Goal: Task Accomplishment & Management: Manage account settings

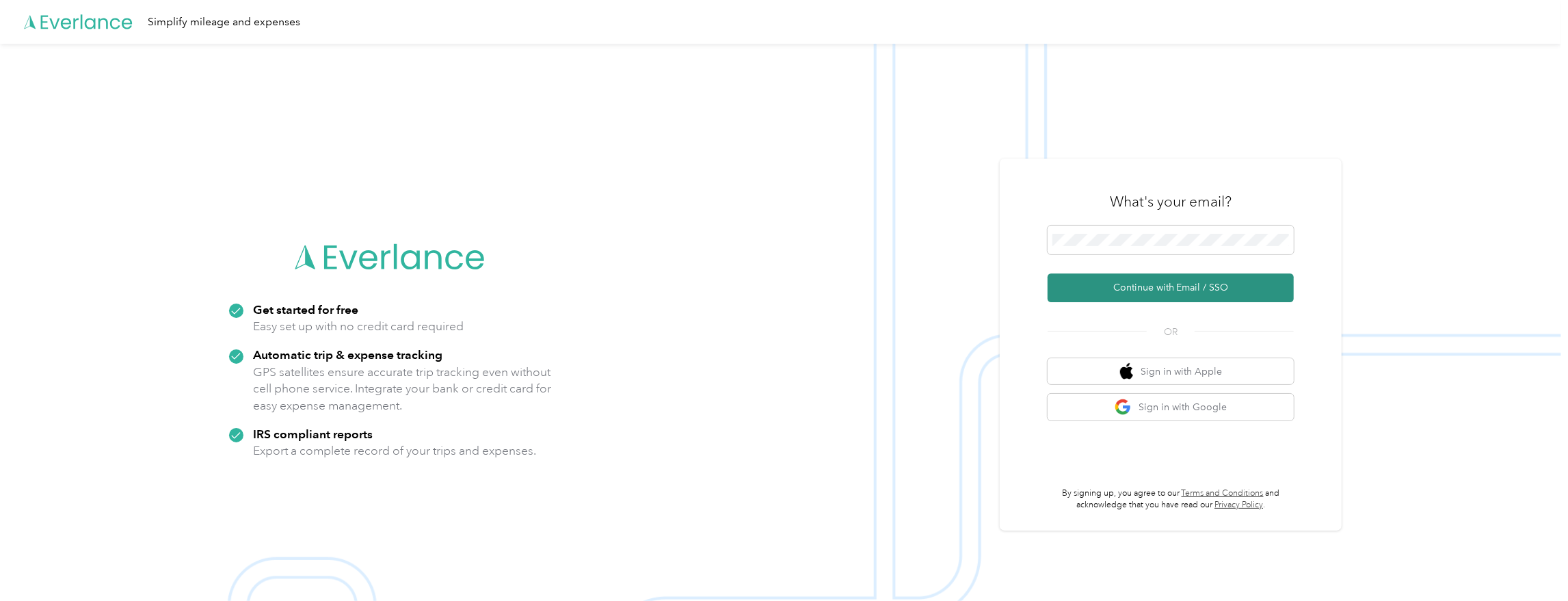
click at [1146, 275] on button "Continue with Email / SSO" at bounding box center [1170, 288] width 246 height 29
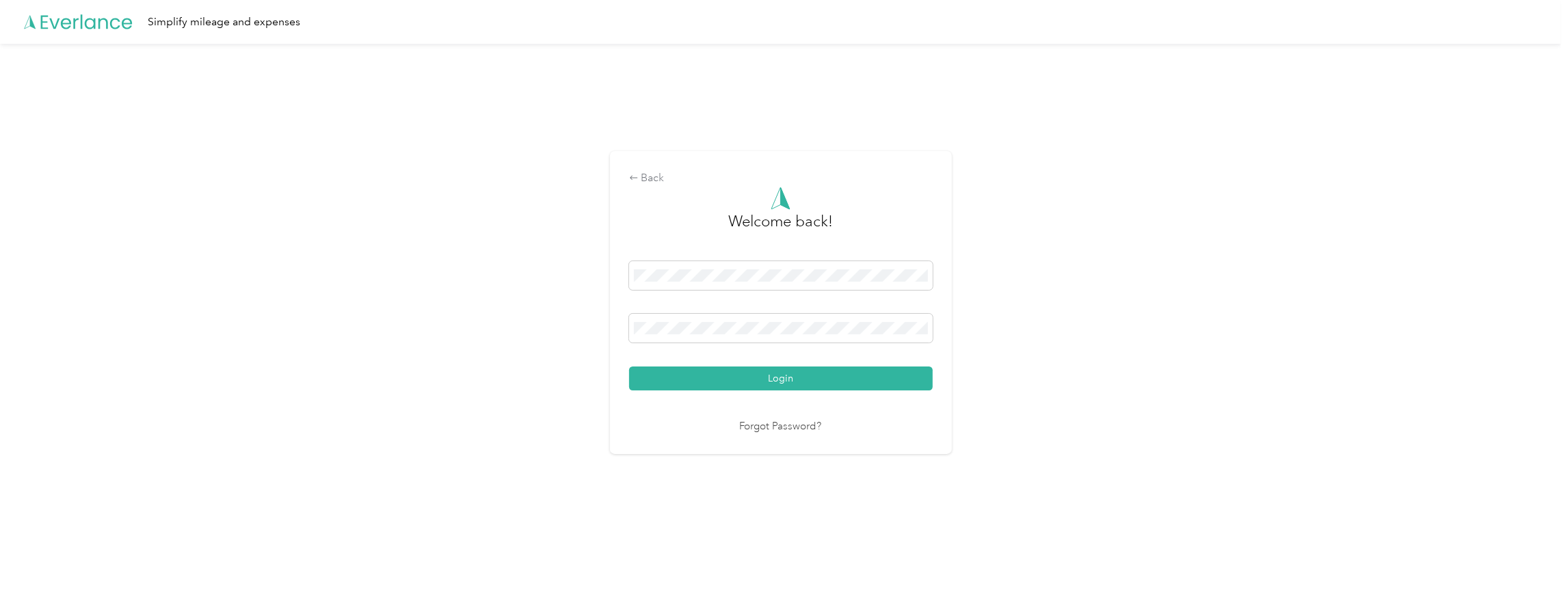
click at [762, 382] on button "Login" at bounding box center [781, 378] width 303 height 24
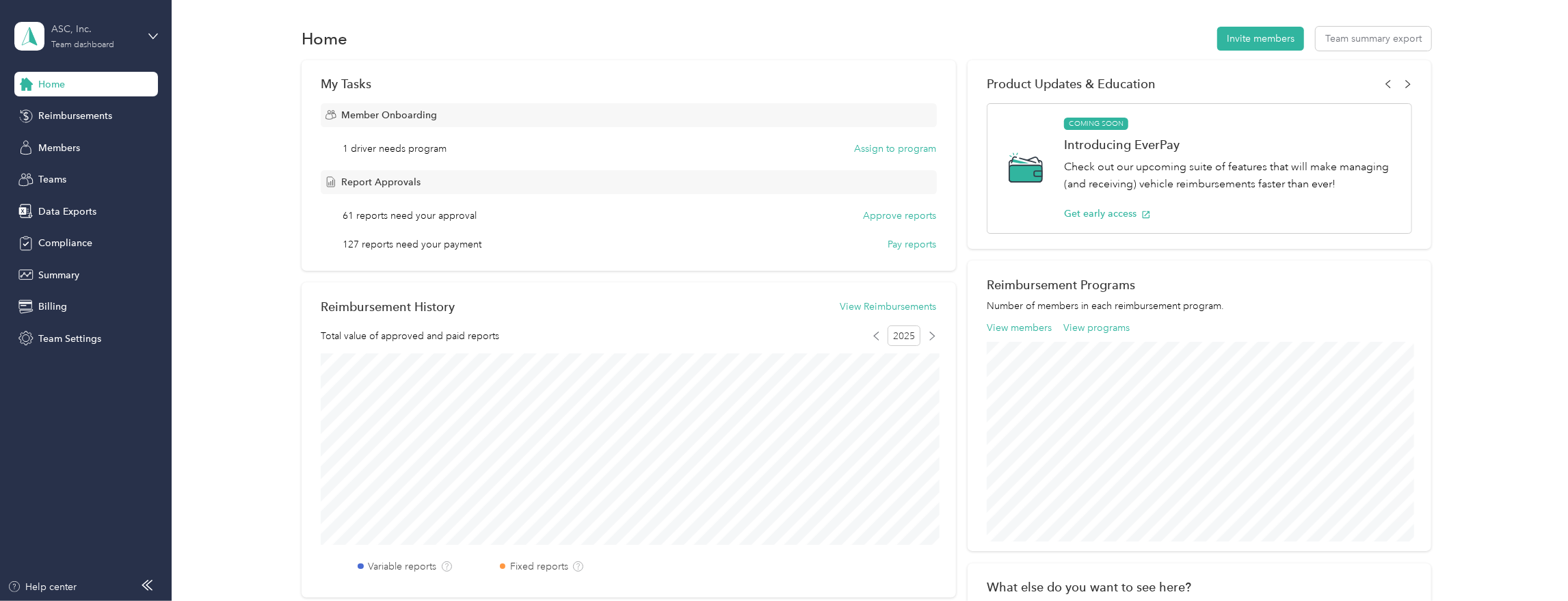
click at [131, 43] on div "ASC, Inc. Team dashboard" at bounding box center [94, 35] width 85 height 27
click at [57, 329] on div "Team Settings" at bounding box center [86, 339] width 143 height 25
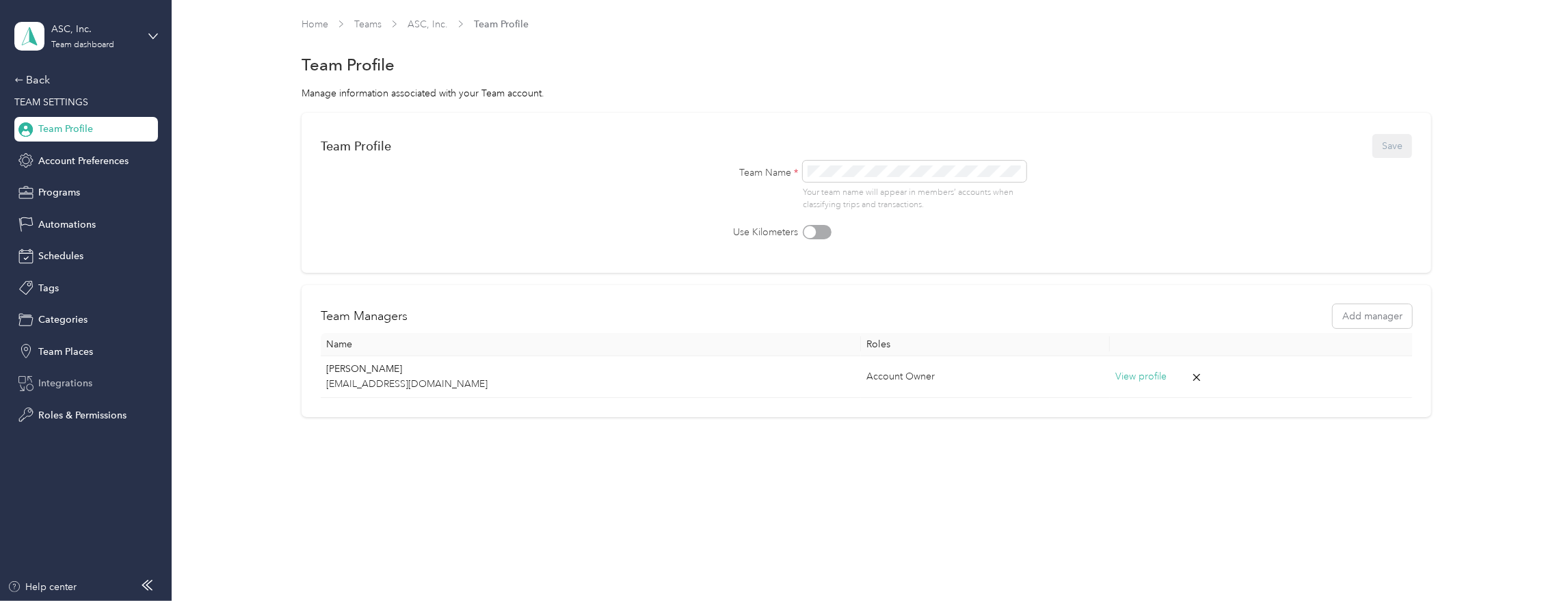
click at [61, 379] on span "Integrations" at bounding box center [66, 384] width 54 height 15
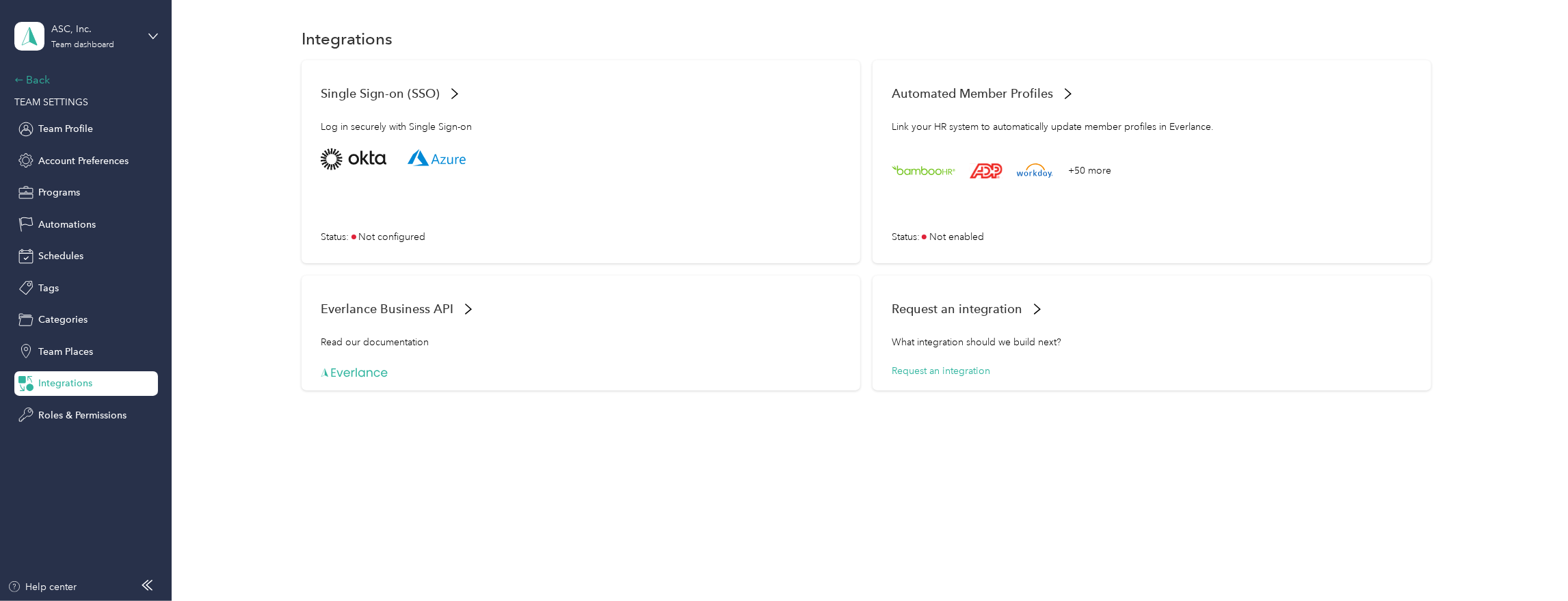
click at [30, 84] on div "Back" at bounding box center [83, 80] width 137 height 16
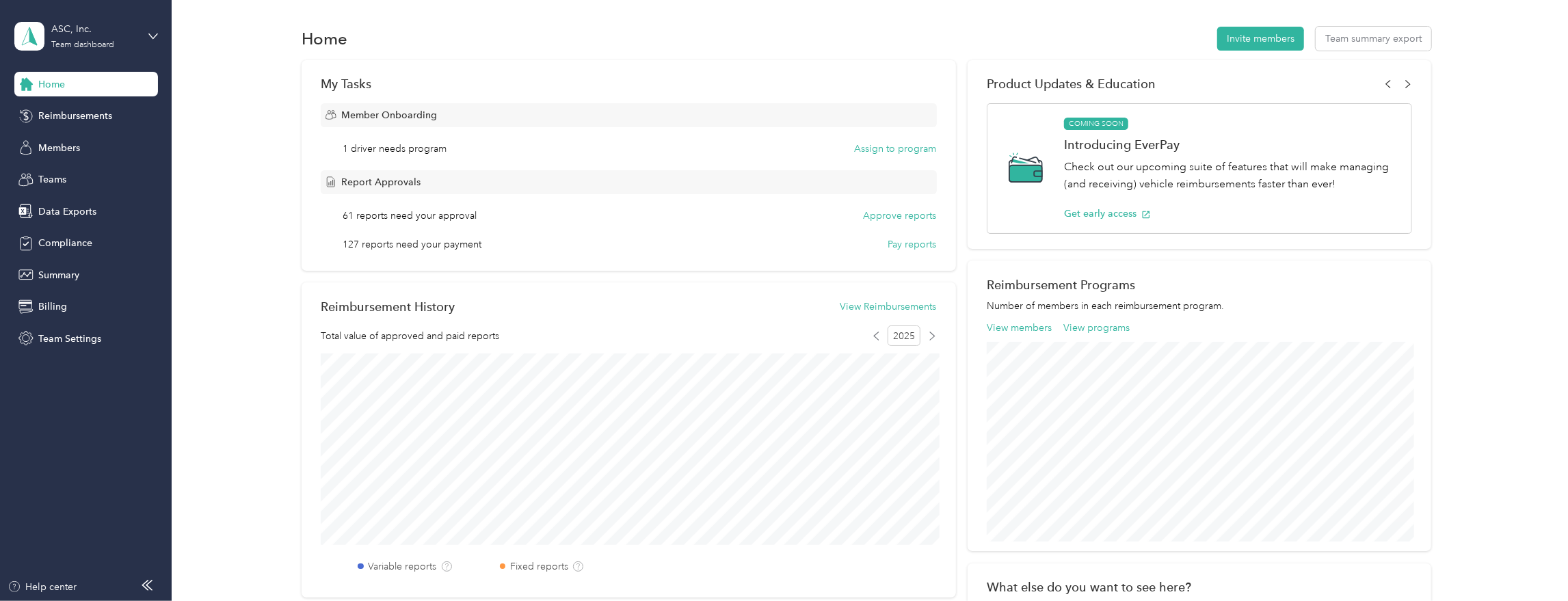
click at [76, 79] on div "Home" at bounding box center [86, 84] width 143 height 25
click at [104, 31] on div "ASC, Inc." at bounding box center [94, 30] width 85 height 15
click at [79, 141] on div "Personal dashboard" at bounding box center [69, 143] width 86 height 15
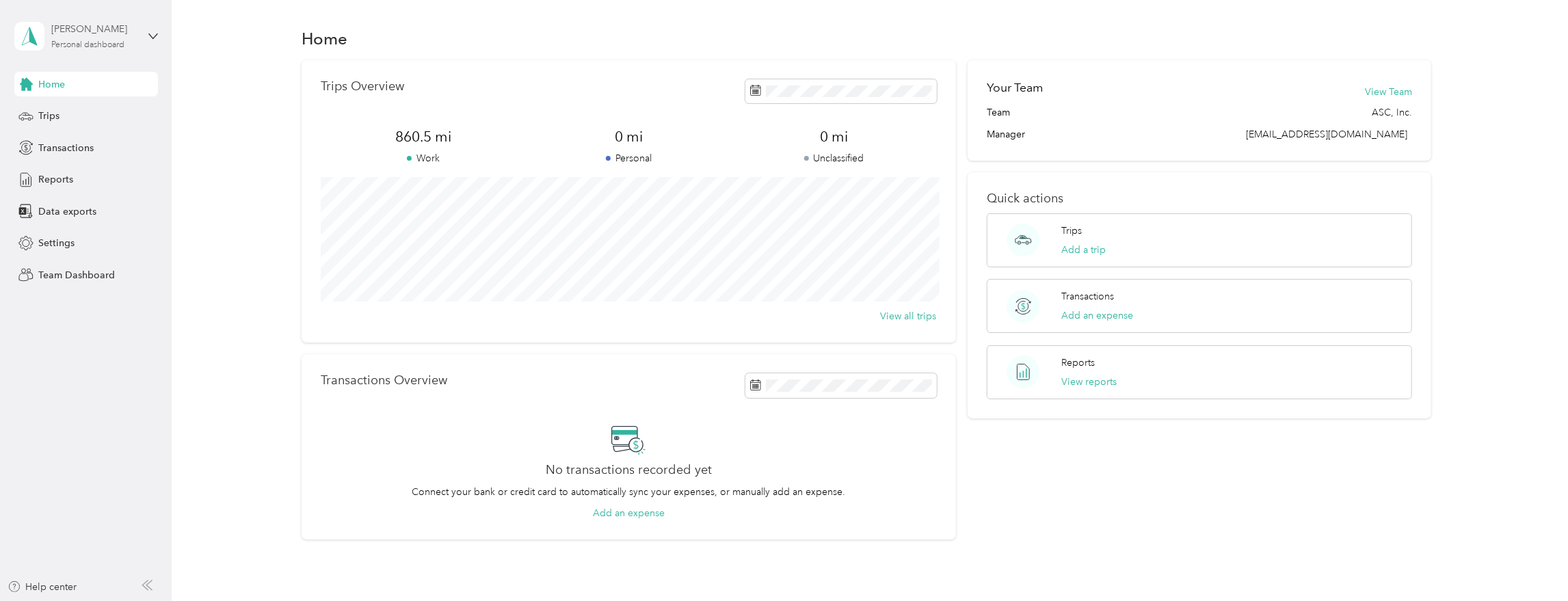
click at [112, 35] on div "[PERSON_NAME]" at bounding box center [94, 30] width 85 height 15
click at [66, 102] on div "Team dashboard" at bounding box center [158, 107] width 269 height 24
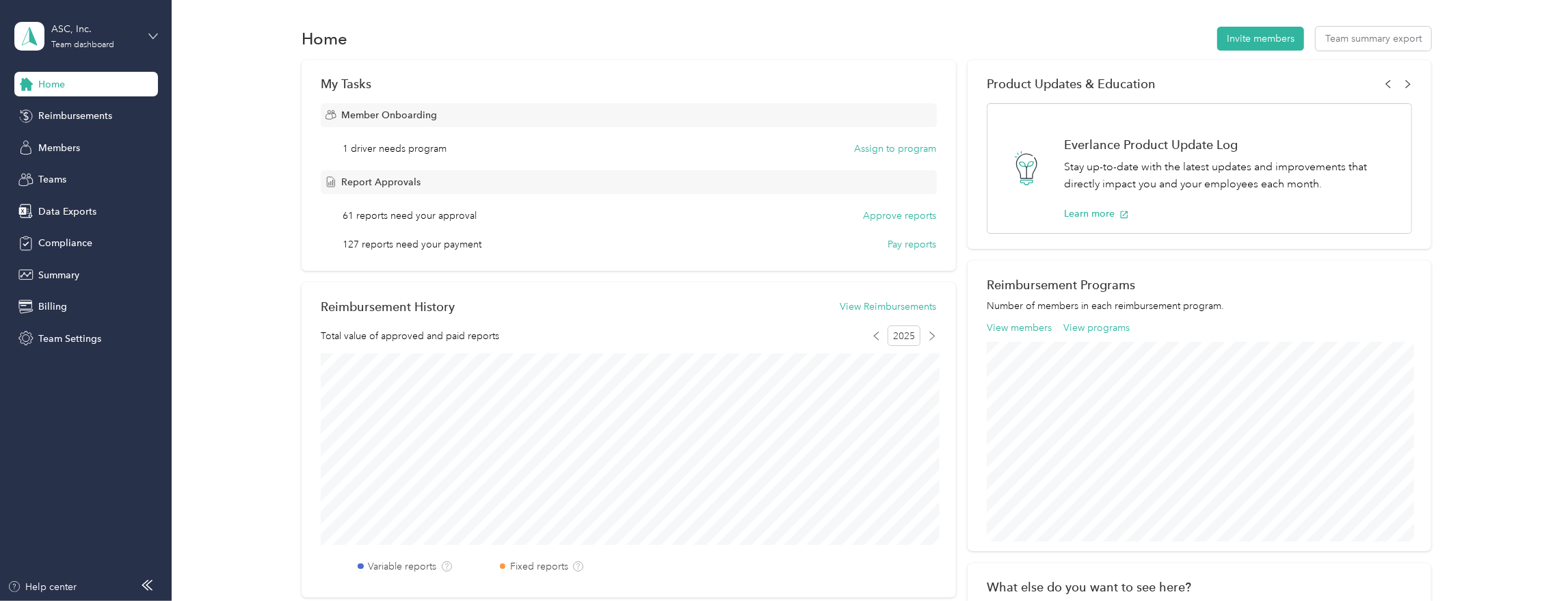
click at [149, 38] on icon at bounding box center [153, 36] width 10 height 10
click at [75, 173] on div "Log out" at bounding box center [52, 175] width 52 height 15
